Goal: Information Seeking & Learning: Learn about a topic

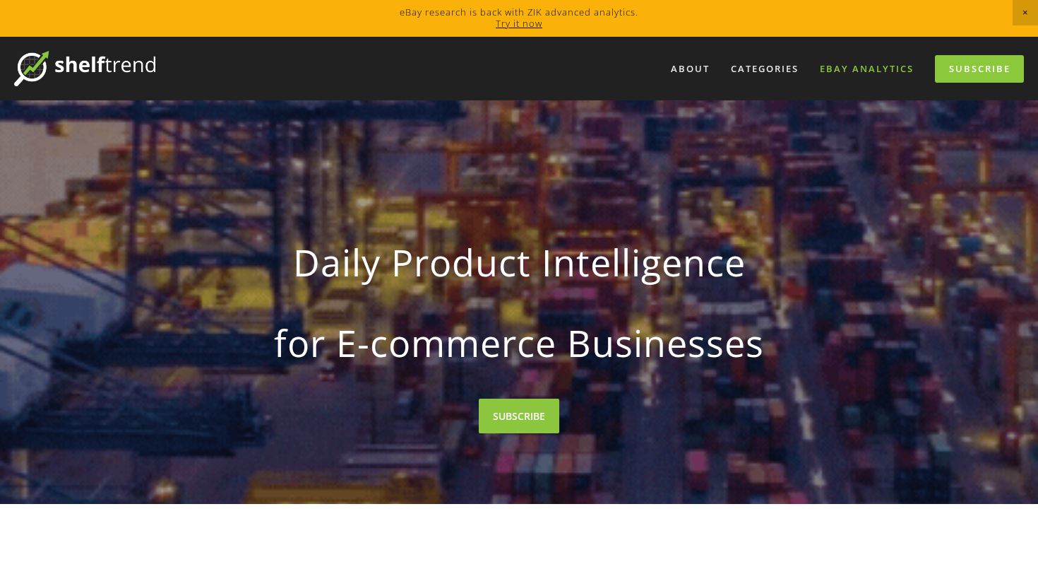
click at [841, 71] on link "eBay Analytics" at bounding box center [867, 68] width 112 height 23
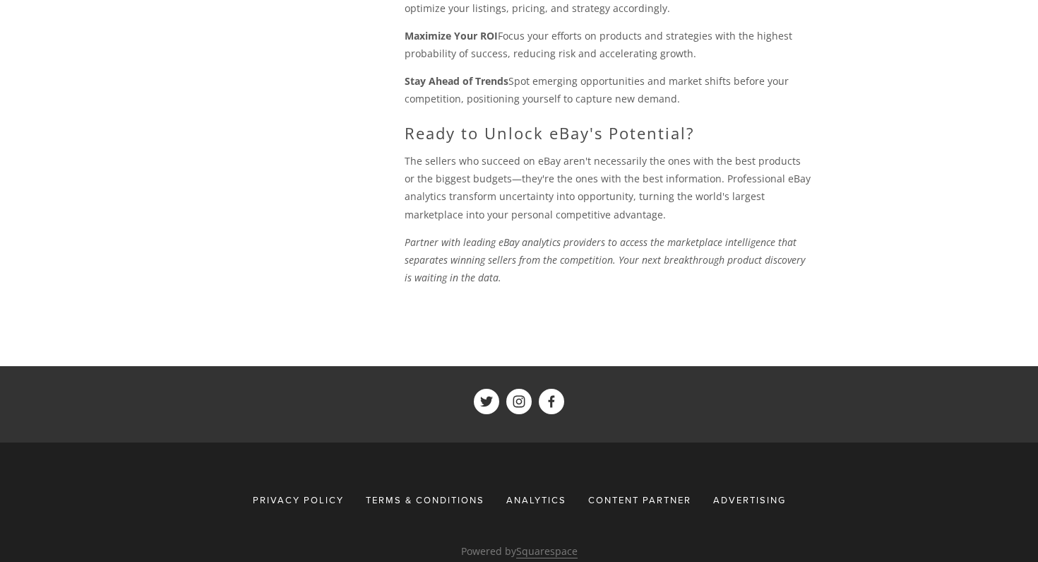
scroll to position [1675, 0]
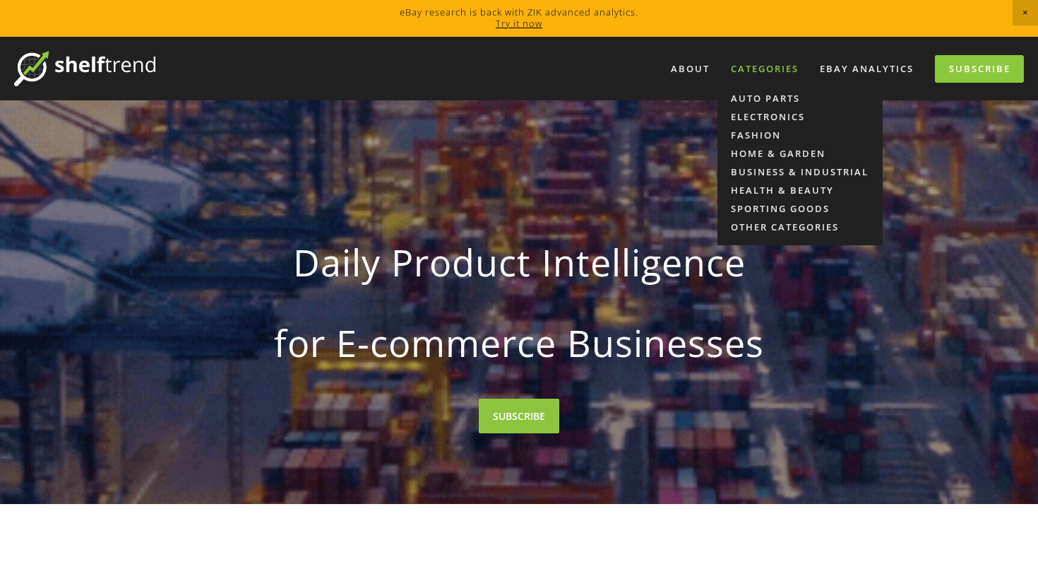
click at [776, 70] on div "Categories" at bounding box center [765, 68] width 86 height 23
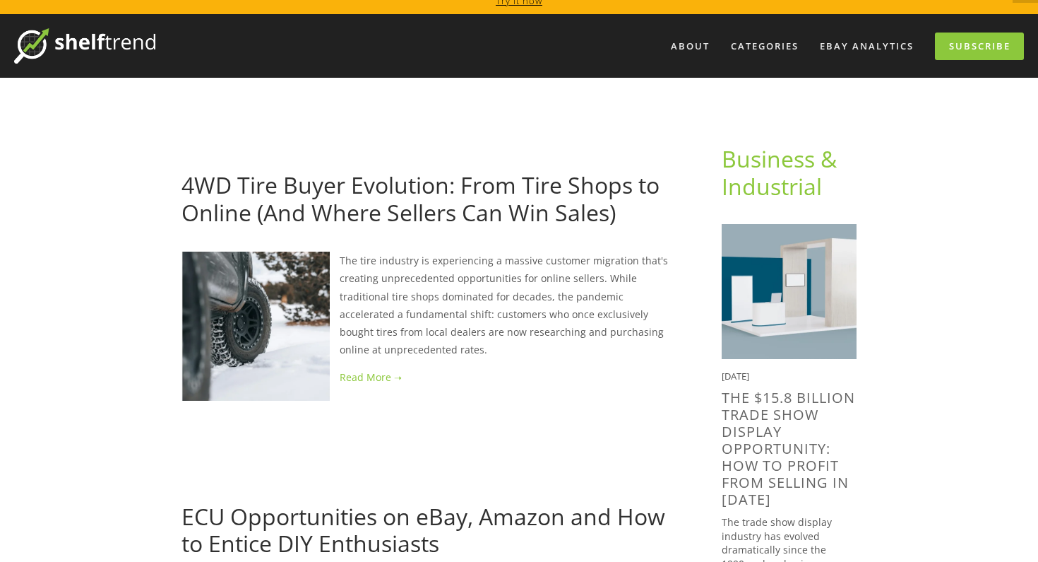
scroll to position [24, 0]
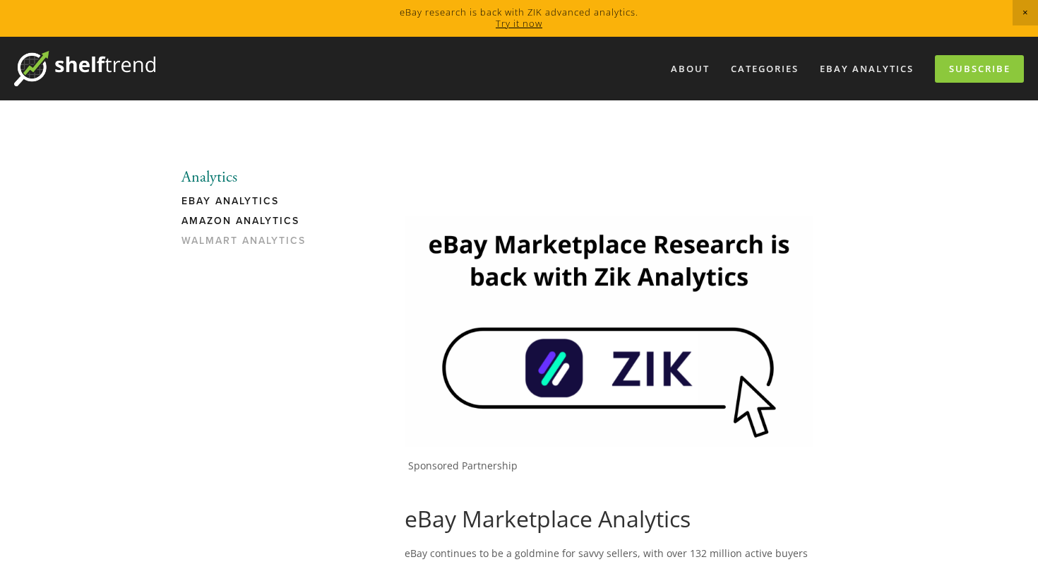
click at [264, 230] on link "Amazon Analytics" at bounding box center [249, 225] width 135 height 20
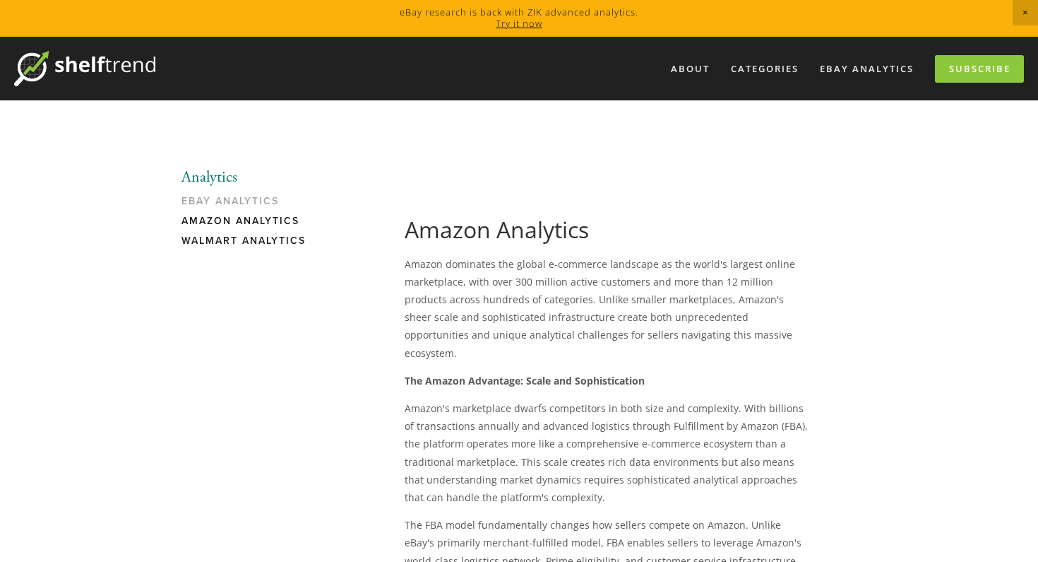
click at [223, 234] on link "Walmart Analytics" at bounding box center [249, 244] width 135 height 20
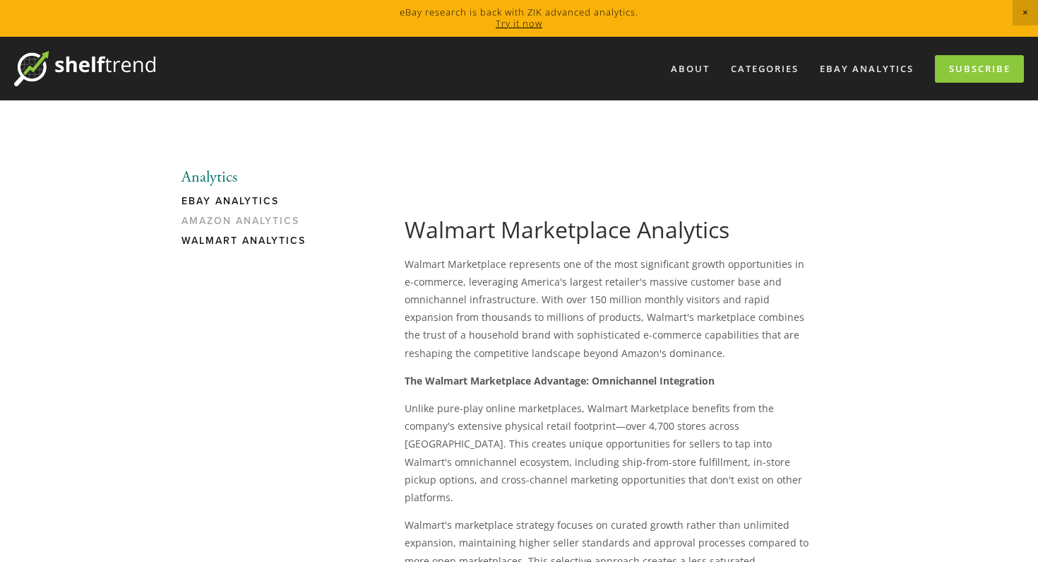
click at [212, 204] on link "eBay Analytics" at bounding box center [249, 205] width 135 height 20
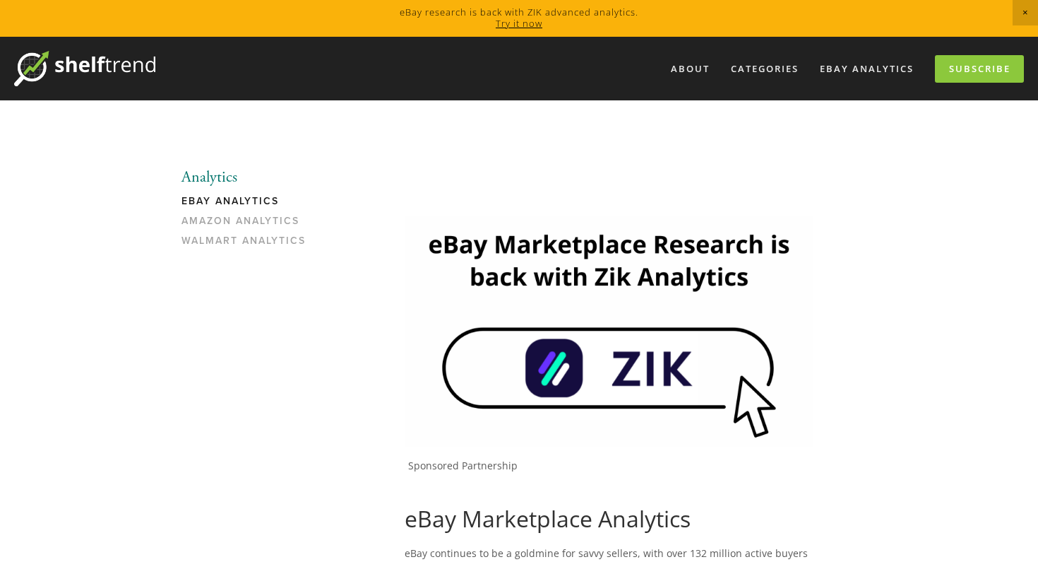
click at [562, 343] on img at bounding box center [609, 331] width 408 height 230
